Goal: Navigation & Orientation: Find specific page/section

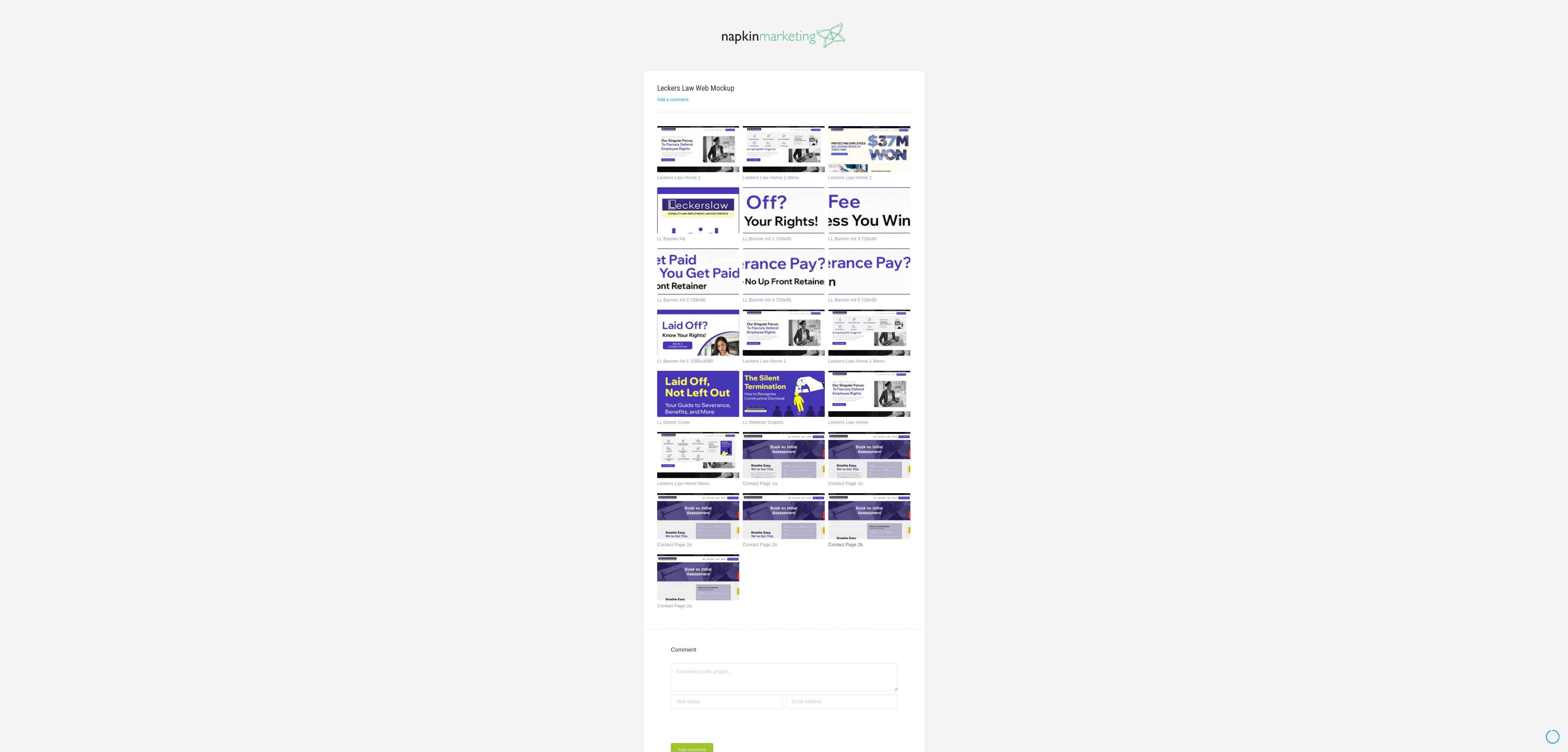
click at [865, 529] on img at bounding box center [869, 516] width 82 height 46
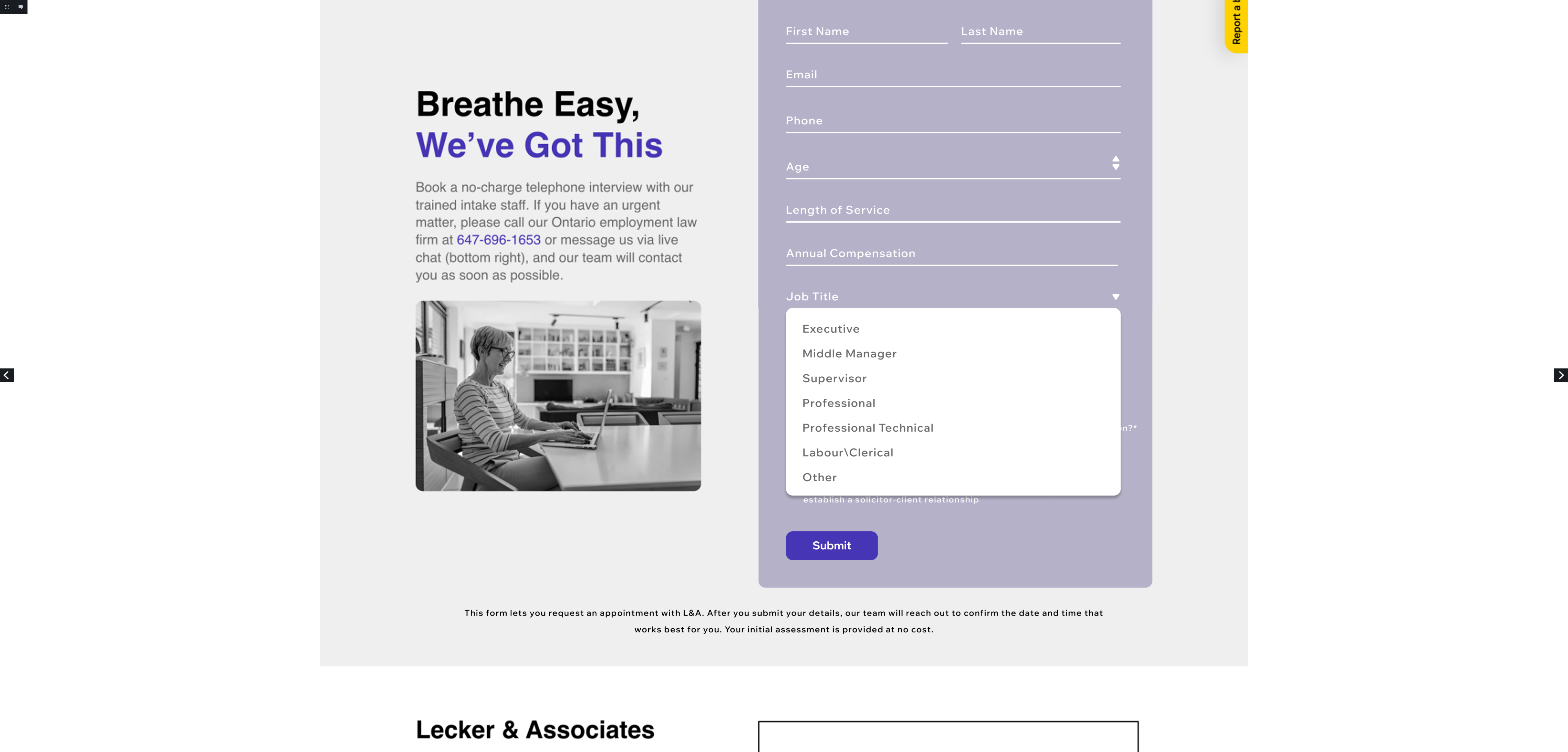
scroll to position [413, 0]
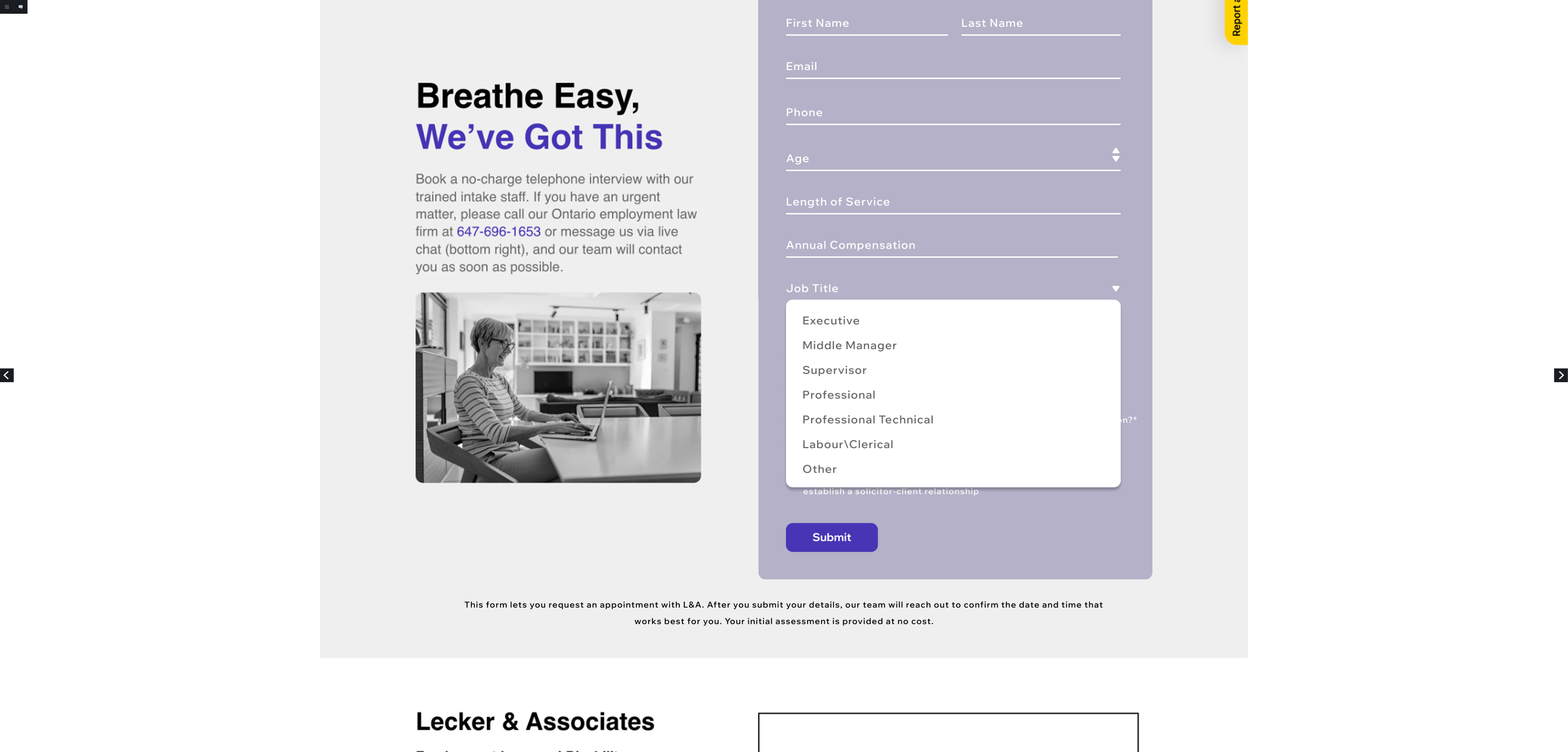
click at [1, 376] on link "Previous" at bounding box center [7, 375] width 14 height 14
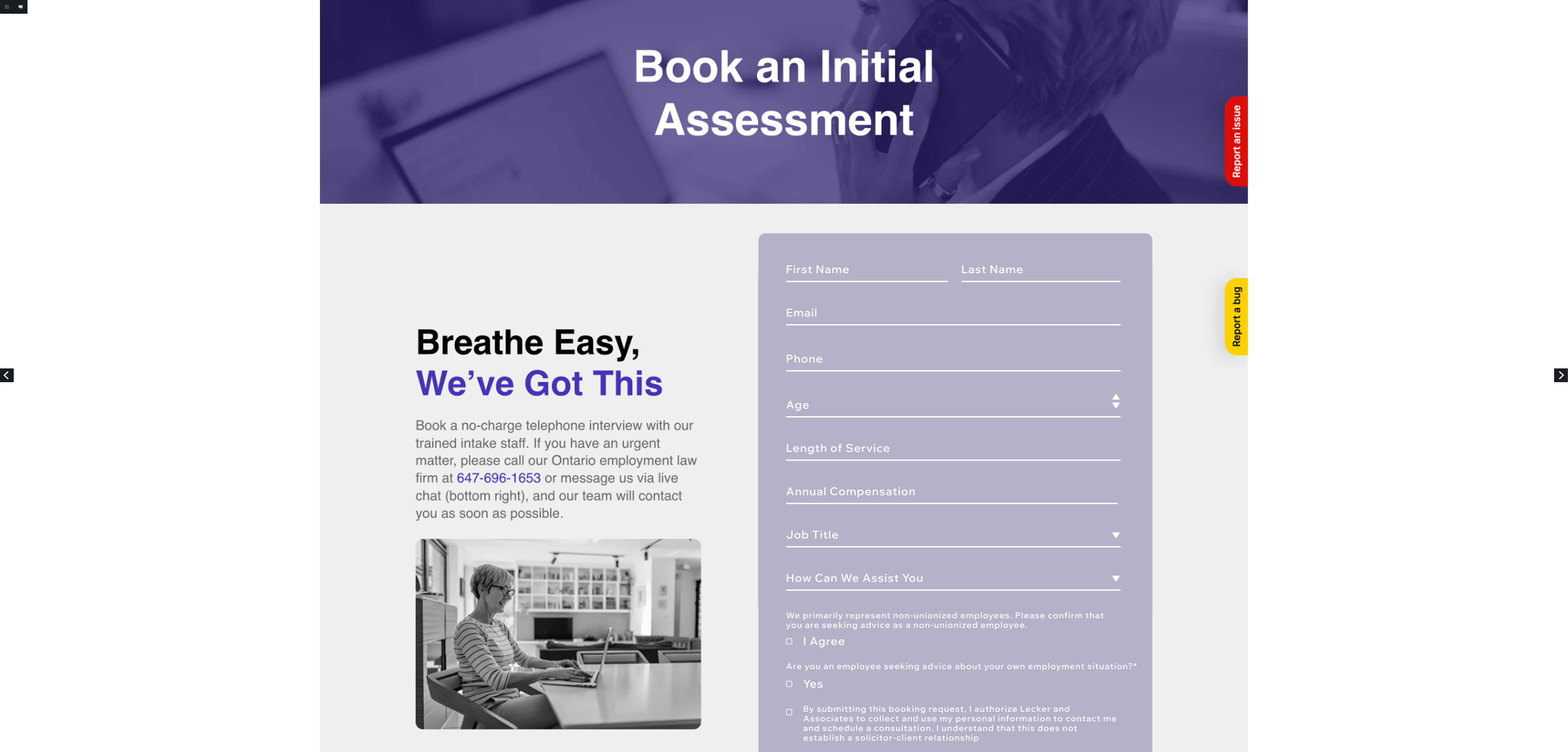
scroll to position [206, 0]
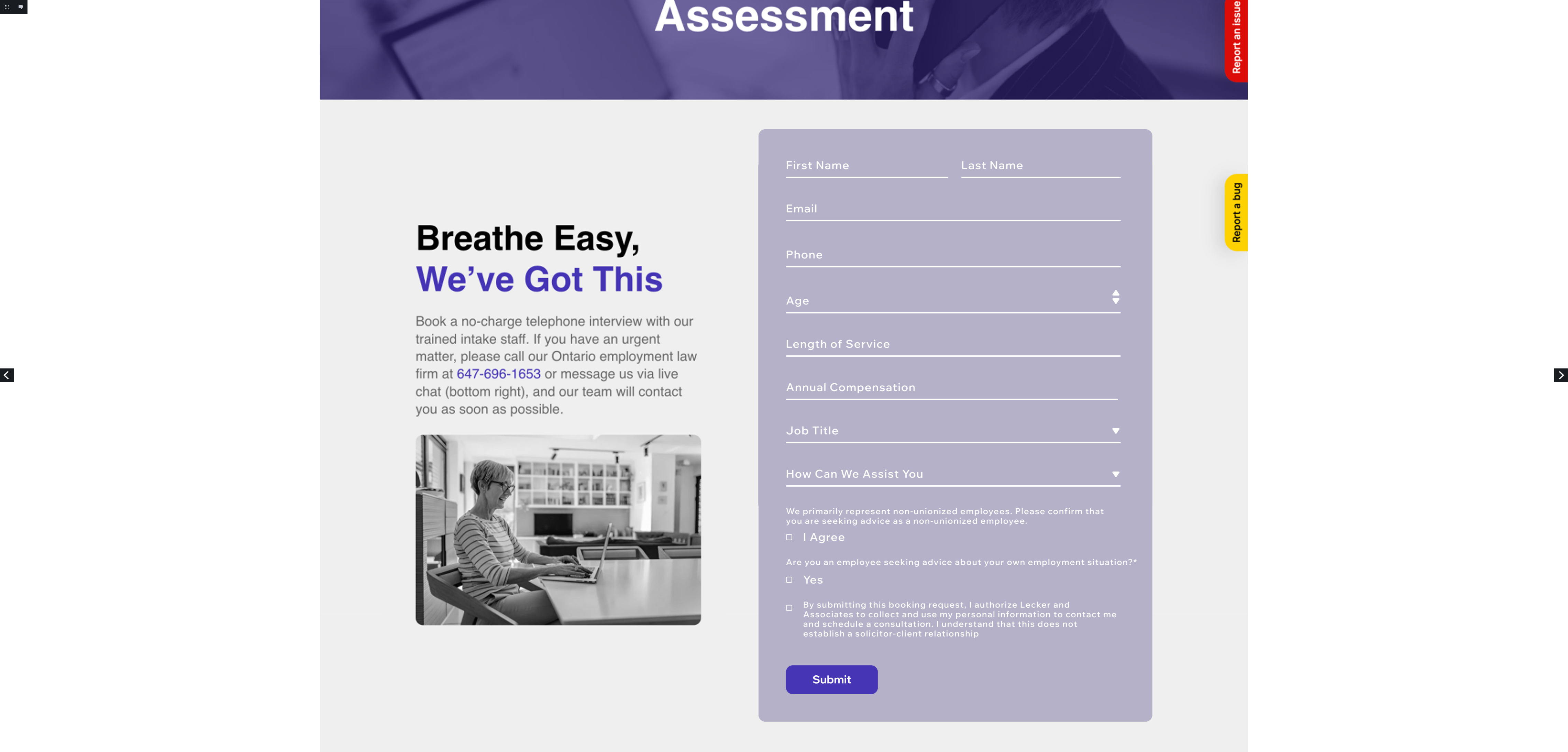
click at [1564, 376] on link "Next" at bounding box center [1561, 375] width 14 height 14
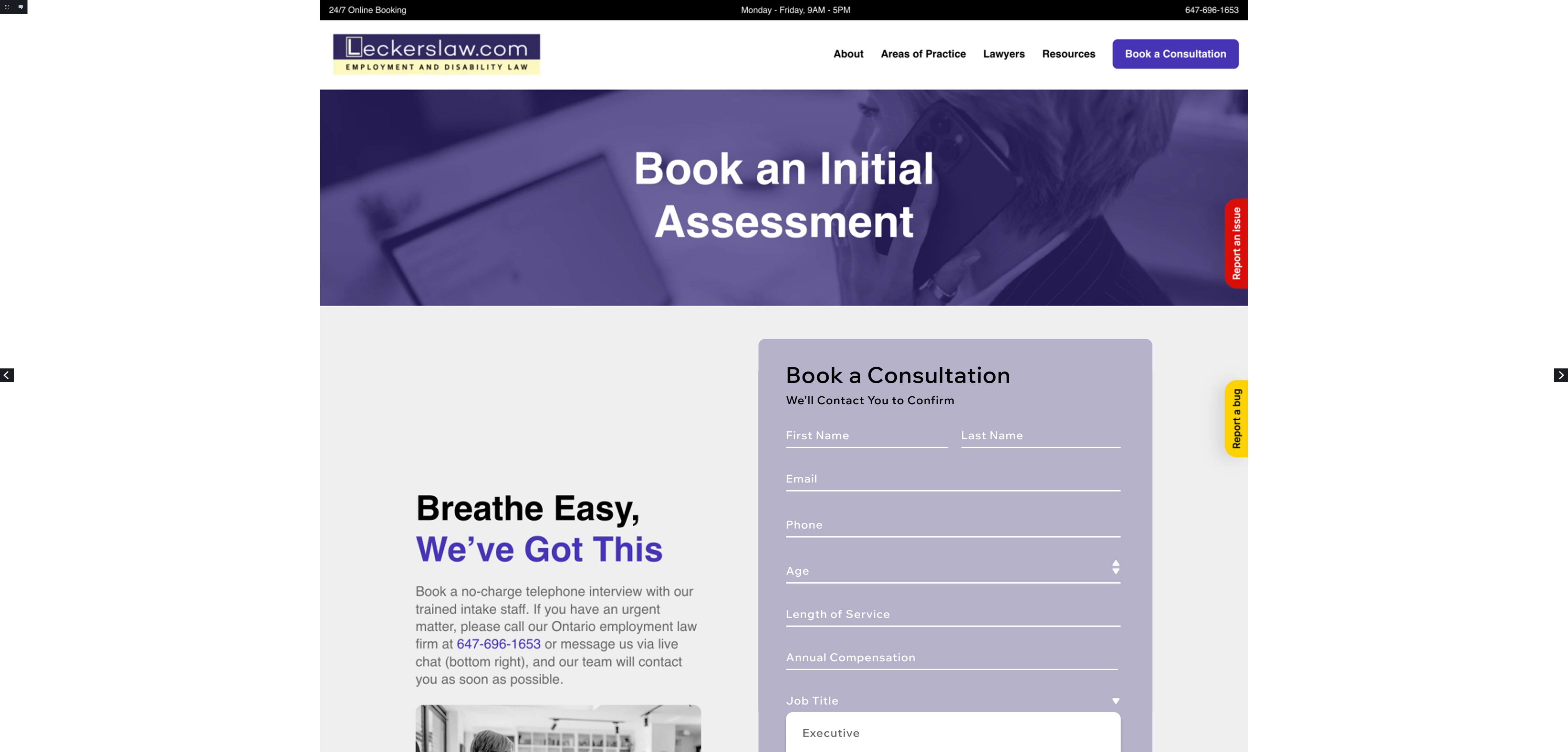
click at [1558, 371] on link "Next" at bounding box center [1561, 375] width 14 height 14
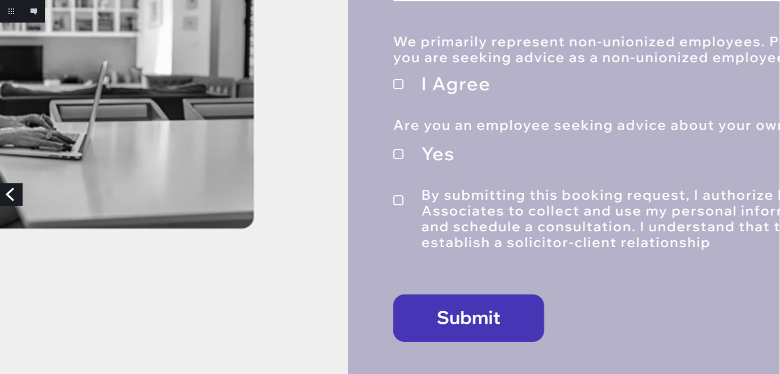
scroll to position [1293, 0]
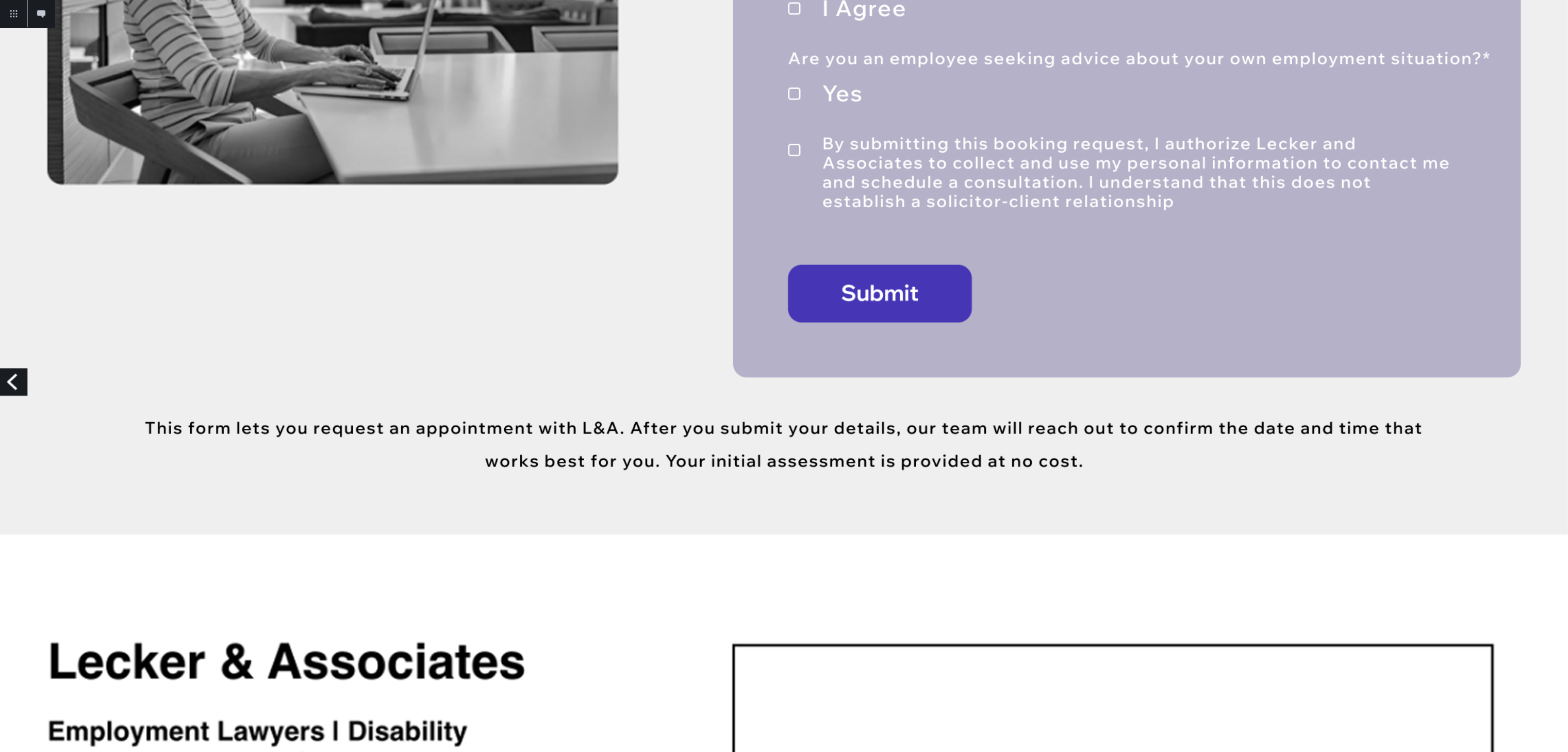
scroll to position [1205, 0]
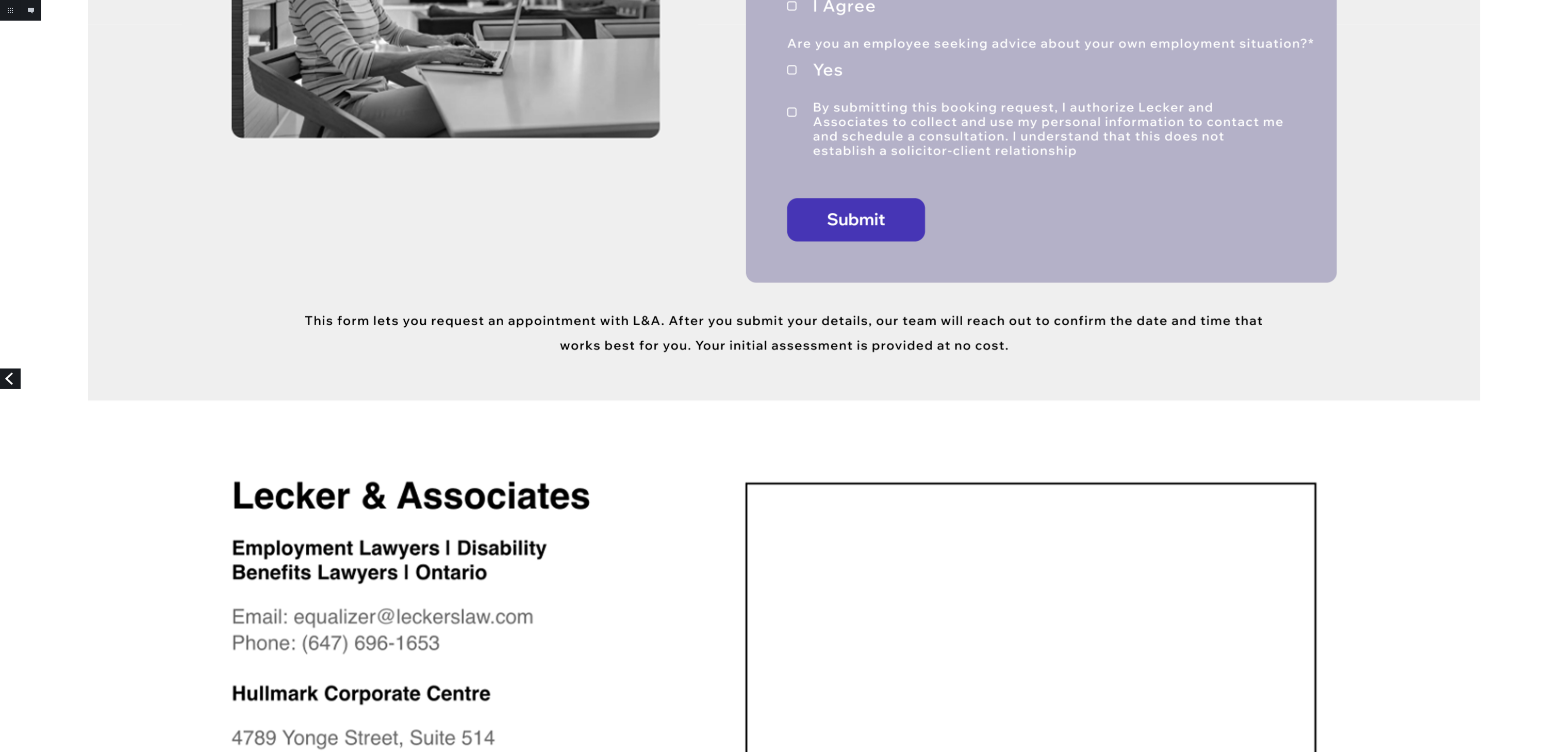
drag, startPoint x: 971, startPoint y: 1, endPoint x: 1003, endPoint y: 364, distance: 364.4
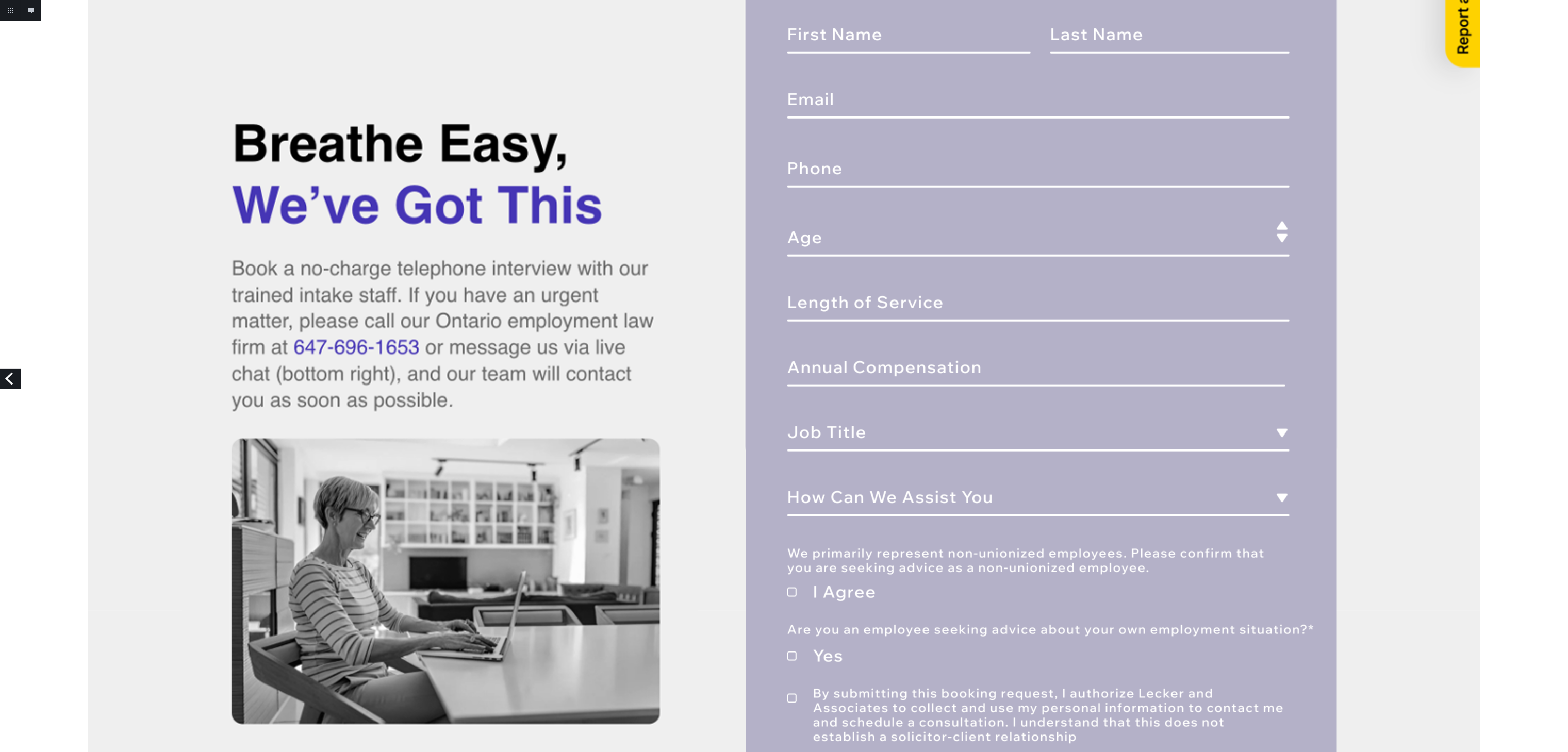
scroll to position [586, 0]
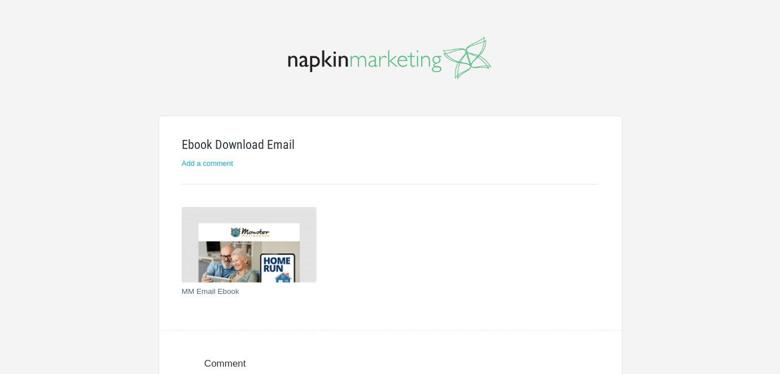
drag, startPoint x: 2576, startPoint y: 37, endPoint x: 272, endPoint y: 256, distance: 2314.8
click at [272, 256] on img at bounding box center [249, 245] width 135 height 76
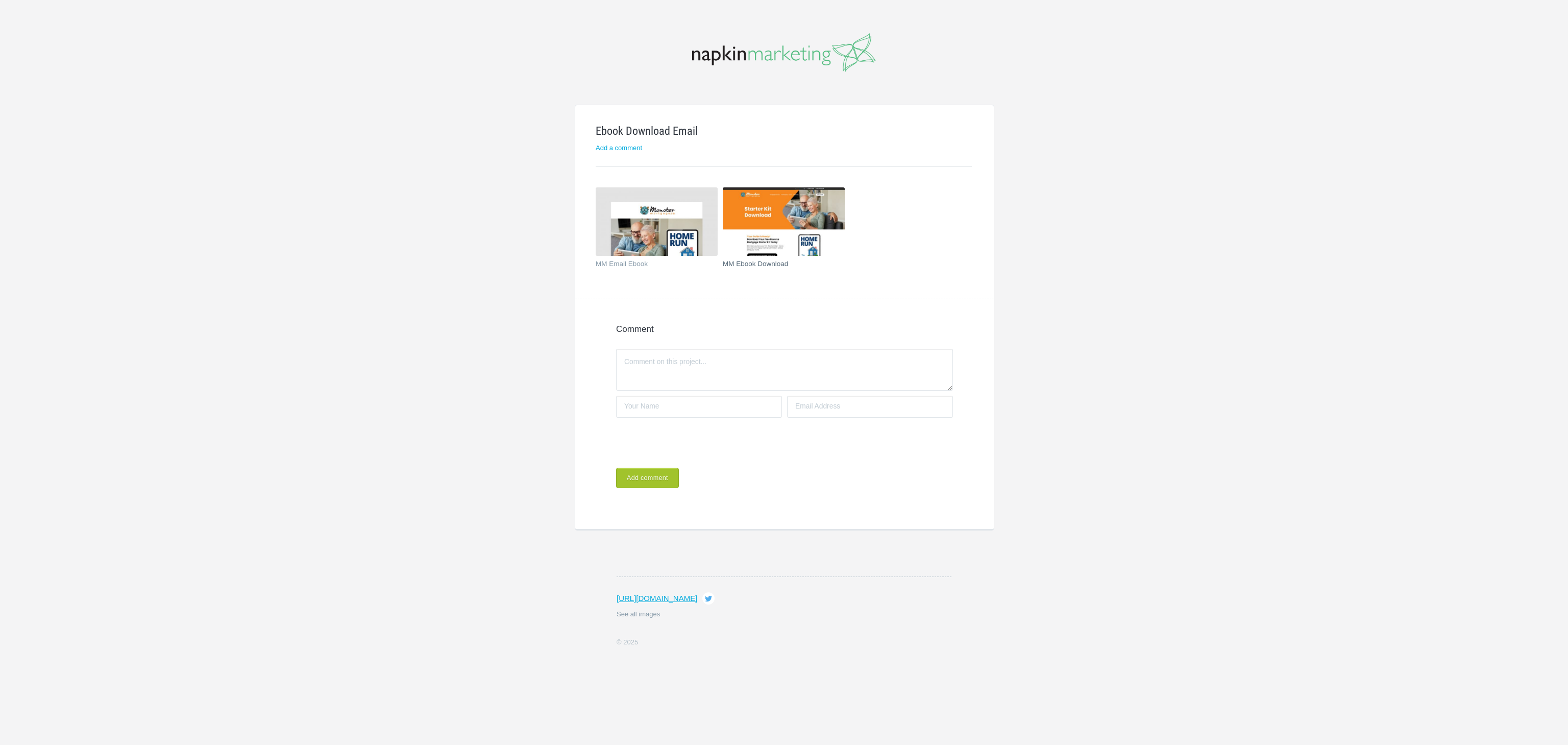
click at [806, 229] on img at bounding box center [784, 222] width 122 height 69
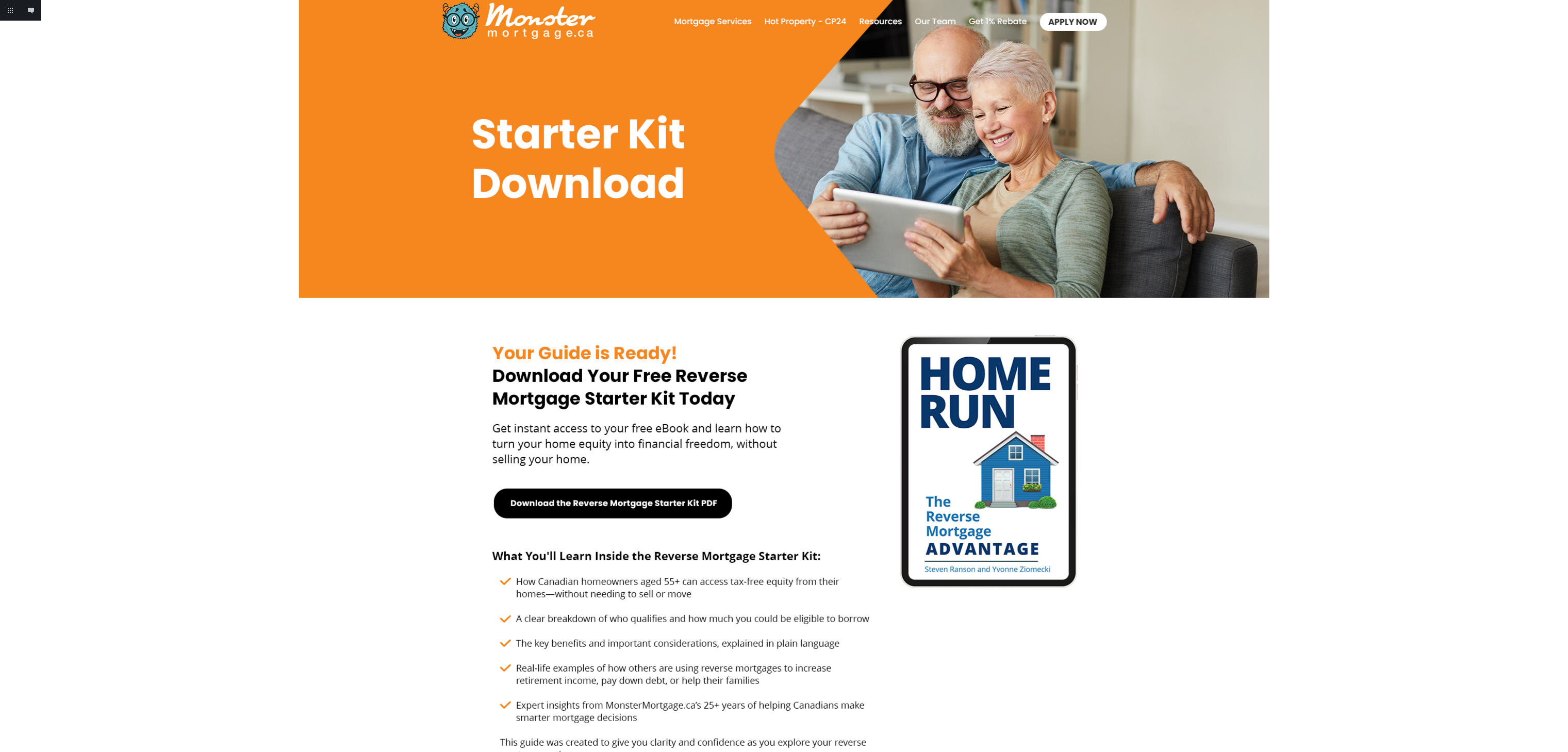
scroll to position [42, 0]
